Goal: Information Seeking & Learning: Learn about a topic

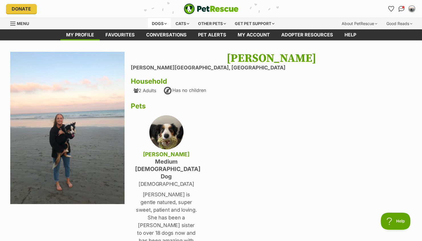
click at [160, 22] on div "Dogs" at bounding box center [159, 23] width 23 height 11
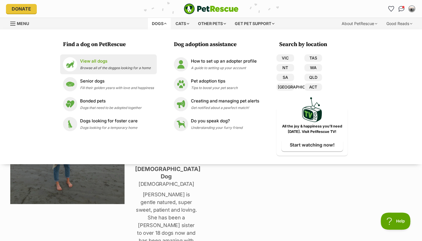
click at [93, 62] on p "View all dogs" at bounding box center [115, 61] width 71 height 7
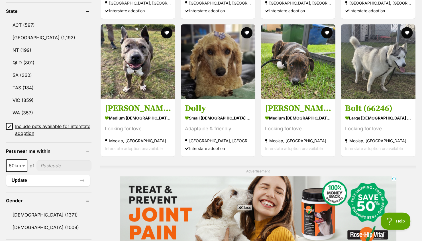
scroll to position [286, 0]
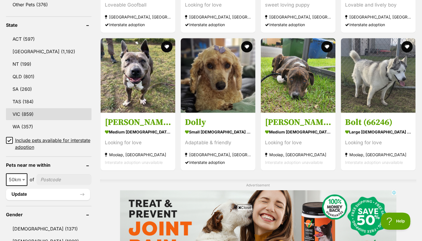
click at [46, 112] on link "VIC (859)" at bounding box center [49, 114] width 86 height 12
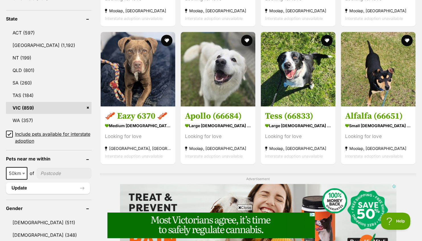
scroll to position [288, 0]
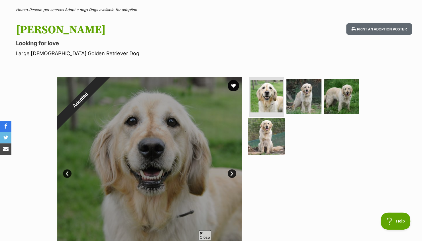
click at [253, 141] on img at bounding box center [266, 136] width 37 height 37
